Goal: Use online tool/utility: Utilize a website feature to perform a specific function

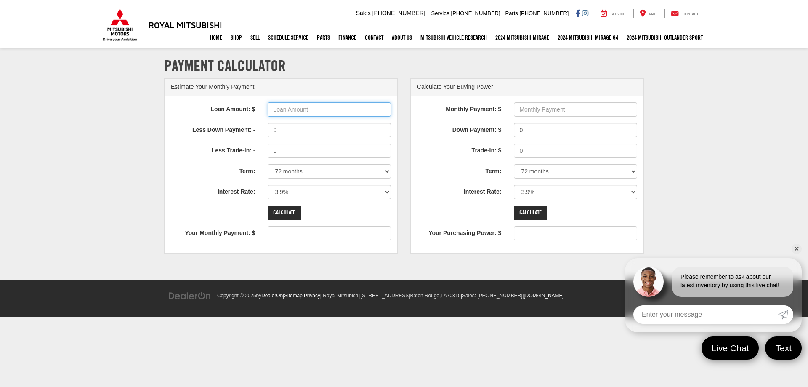
click at [362, 110] on input "Loan Amount: $" at bounding box center [329, 109] width 123 height 14
type input "25000"
click at [388, 192] on select "0% 0.9% 1.9% 2.9% 3.9% 4.9% 5.9% 6.9% 7.9% 8.9% 9.9% 10.9% 11.9% 12.9% 13.9% 14…" at bounding box center [329, 192] width 123 height 14
type input "390"
select select "5.9"
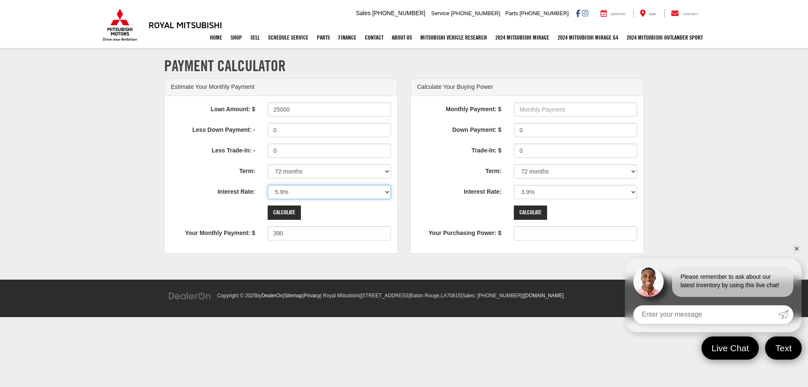
click at [268, 185] on select "0% 0.9% 1.9% 2.9% 3.9% 4.9% 5.9% 6.9% 7.9% 8.9% 9.9% 10.9% 11.9% 12.9% 13.9% 14…" at bounding box center [329, 192] width 123 height 14
type input "413"
click at [389, 192] on select "0% 0.9% 1.9% 2.9% 3.9% 4.9% 5.9% 6.9% 7.9% 8.9% 9.9% 10.9% 11.9% 12.9% 13.9% 14…" at bounding box center [329, 192] width 123 height 14
select select "3.9"
click at [268, 185] on select "0% 0.9% 1.9% 2.9% 3.9% 4.9% 5.9% 6.9% 7.9% 8.9% 9.9% 10.9% 11.9% 12.9% 13.9% 14…" at bounding box center [329, 192] width 123 height 14
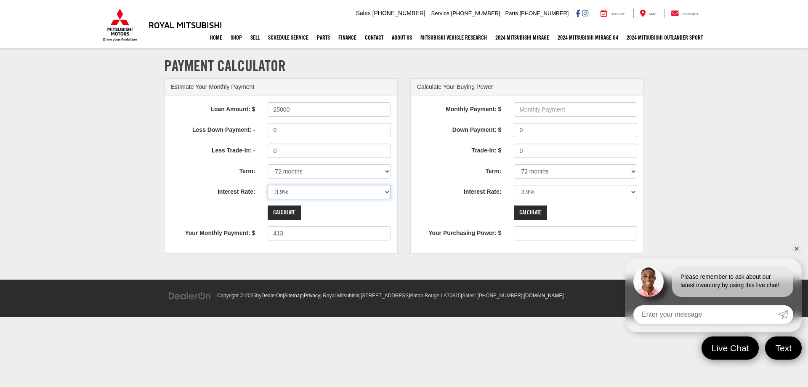
type input "390"
click at [564, 108] on input "Monthly Payment: $" at bounding box center [575, 109] width 123 height 14
type input "300"
click at [537, 210] on input "Calculate" at bounding box center [530, 212] width 33 height 14
type input "19232"
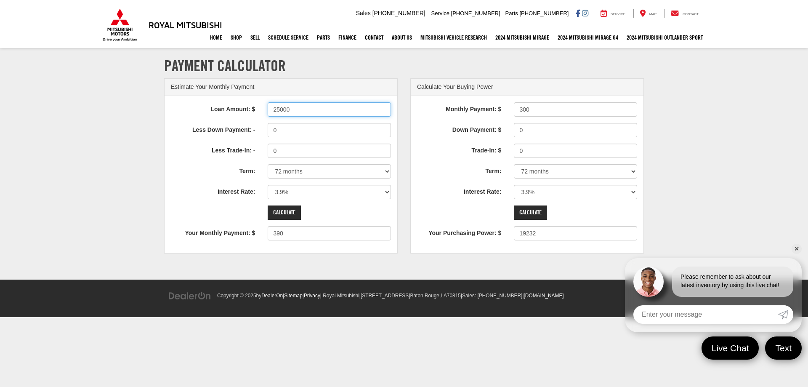
click at [293, 108] on input "25000" at bounding box center [329, 109] width 123 height 14
type input "20000"
click at [294, 211] on input "Calculate" at bounding box center [284, 212] width 33 height 14
type input "312"
click at [386, 171] on select "12 months 24 months 36 months 48 months 60 months 66 months 72 months 84 months" at bounding box center [329, 171] width 123 height 14
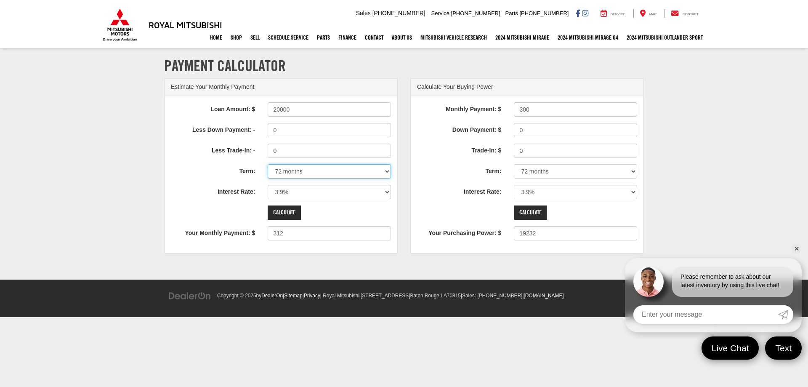
select select "84"
click at [268, 164] on select "12 months 24 months 36 months 48 months 60 months 66 months 72 months 84 months" at bounding box center [329, 171] width 123 height 14
type input "272"
click at [386, 190] on select "0% 0.9% 1.9% 2.9% 3.9% 4.9% 5.9% 6.9% 7.9% 8.9% 9.9% 10.9% 11.9% 12.9% 13.9% 14…" at bounding box center [329, 192] width 123 height 14
select select "5.9"
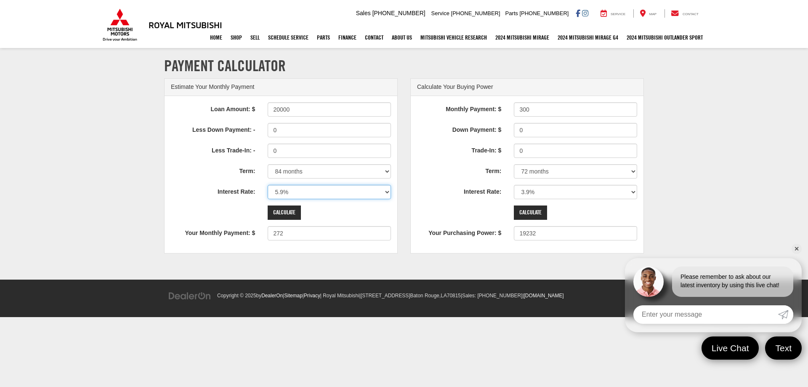
click at [268, 185] on select "0% 0.9% 1.9% 2.9% 3.9% 4.9% 5.9% 6.9% 7.9% 8.9% 9.9% 10.9% 11.9% 12.9% 13.9% 14…" at bounding box center [329, 192] width 123 height 14
type input "291"
click at [290, 106] on input "20000" at bounding box center [329, 109] width 123 height 14
type input "25000"
click at [286, 212] on input "Calculate" at bounding box center [284, 212] width 33 height 14
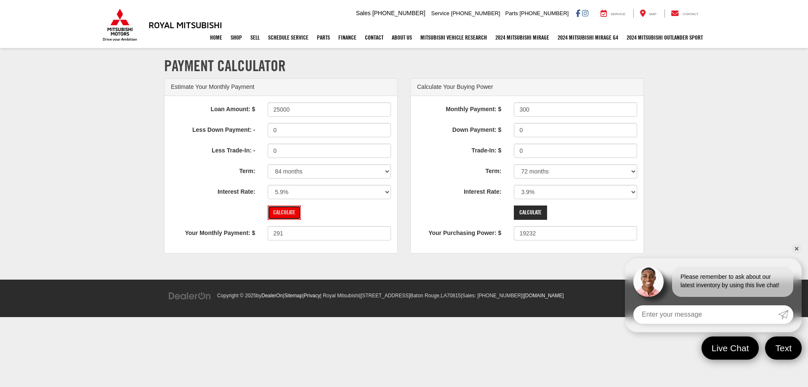
type input "364"
click at [386, 190] on select "0% 0.9% 1.9% 2.9% 3.9% 4.9% 5.9% 6.9% 7.9% 8.9% 9.9% 10.9% 11.9% 12.9% 13.9% 14…" at bounding box center [329, 192] width 123 height 14
select select "3.9"
click at [268, 185] on select "0% 0.9% 1.9% 2.9% 3.9% 4.9% 5.9% 6.9% 7.9% 8.9% 9.9% 10.9% 11.9% 12.9% 13.9% 14…" at bounding box center [329, 192] width 123 height 14
type input "341"
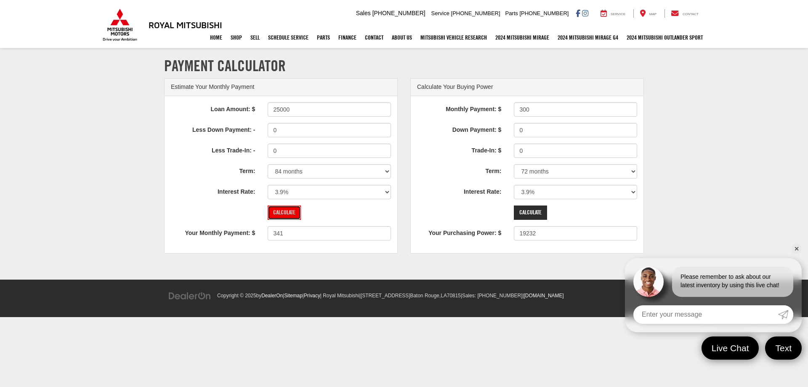
click at [286, 212] on input "Calculate" at bounding box center [284, 212] width 33 height 14
click at [283, 211] on input "Calculate" at bounding box center [284, 212] width 33 height 14
